Goal: Navigation & Orientation: Find specific page/section

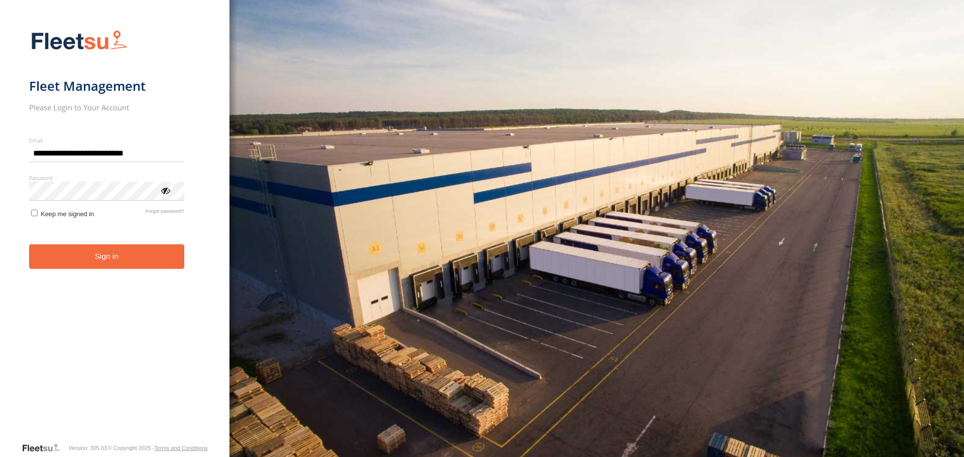
click at [127, 263] on button "Sign in" at bounding box center [106, 256] width 155 height 25
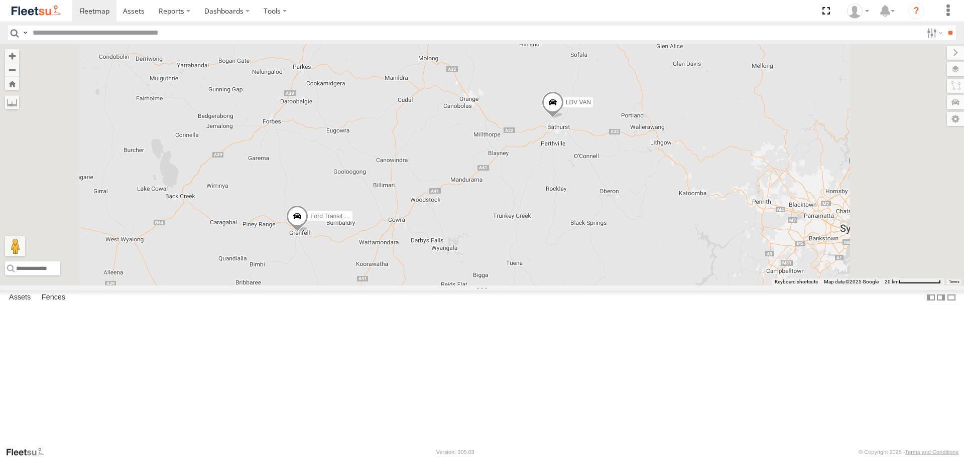
drag, startPoint x: 534, startPoint y: 83, endPoint x: 494, endPoint y: 145, distance: 73.4
click at [494, 145] on div "LDV VAN Ford Transit 2019" at bounding box center [482, 164] width 964 height 241
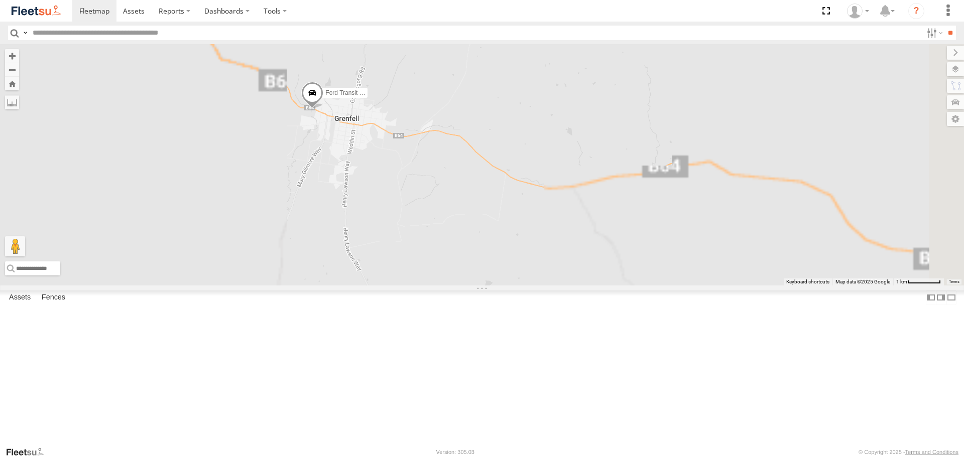
drag, startPoint x: 429, startPoint y: 203, endPoint x: 432, endPoint y: 260, distance: 57.8
click at [430, 261] on div "LDV VAN Ford Transit 2019" at bounding box center [482, 164] width 964 height 241
